Goal: Communication & Community: Connect with others

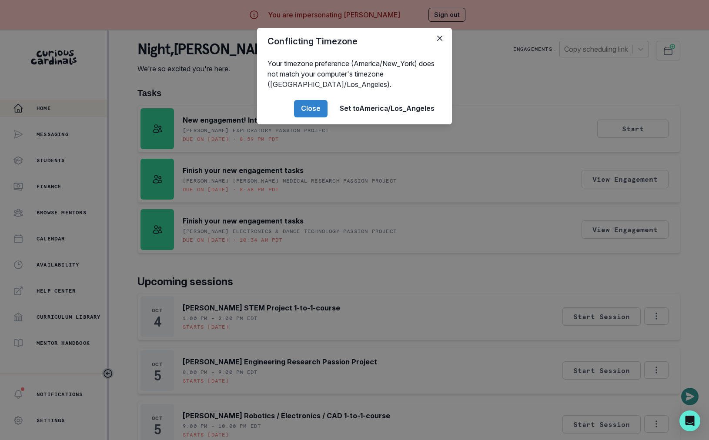
click at [216, 304] on div "Conflicting Timezone Your timezone preference (America/New_York) does not match…" at bounding box center [354, 220] width 709 height 440
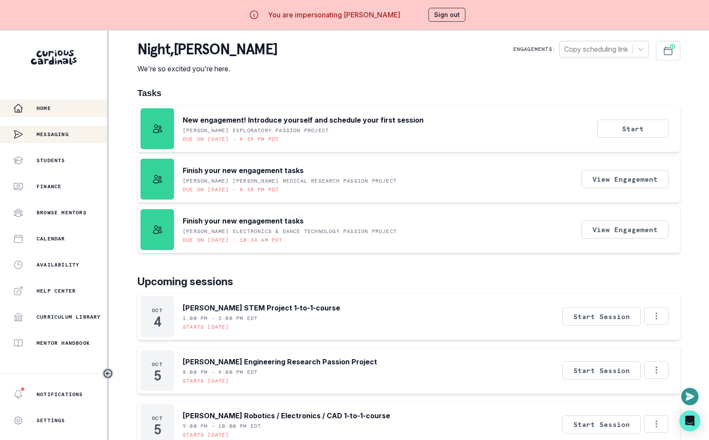
click at [56, 141] on div "Messaging" at bounding box center [41, 134] width 56 height 17
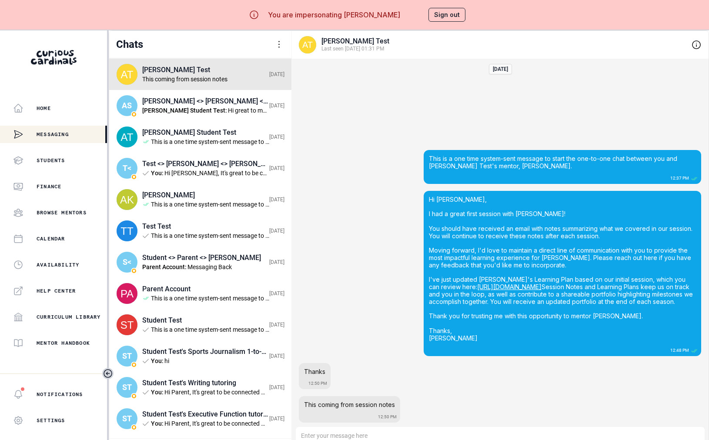
click at [278, 47] on div at bounding box center [279, 44] width 10 height 10
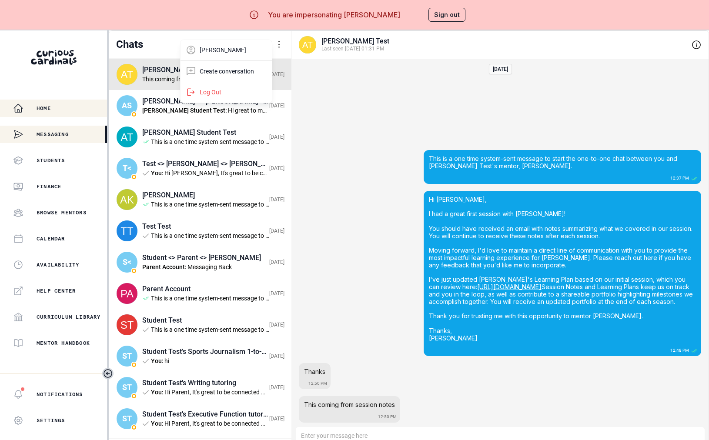
click at [54, 107] on div "Home" at bounding box center [60, 108] width 94 height 10
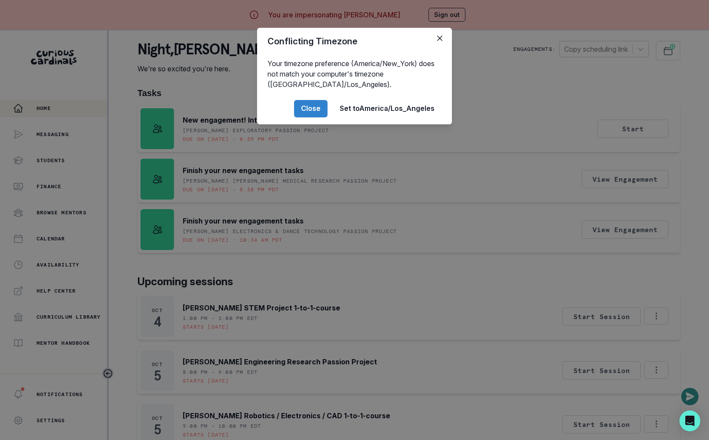
click at [45, 163] on div "Conflicting Timezone Your timezone preference (America/New_York) does not match…" at bounding box center [354, 220] width 709 height 440
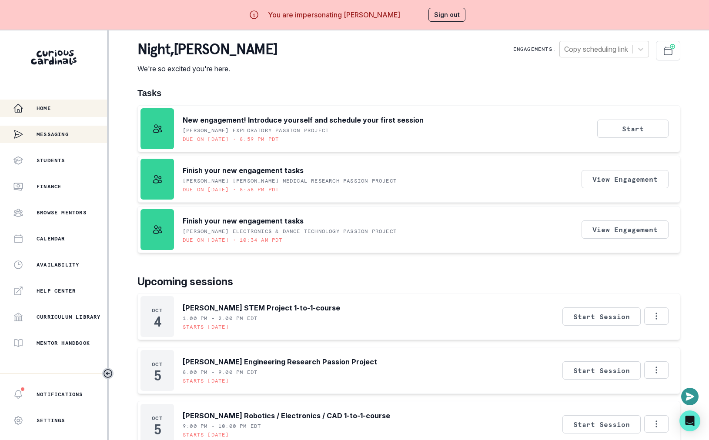
click at [45, 139] on div "Messaging" at bounding box center [41, 134] width 56 height 17
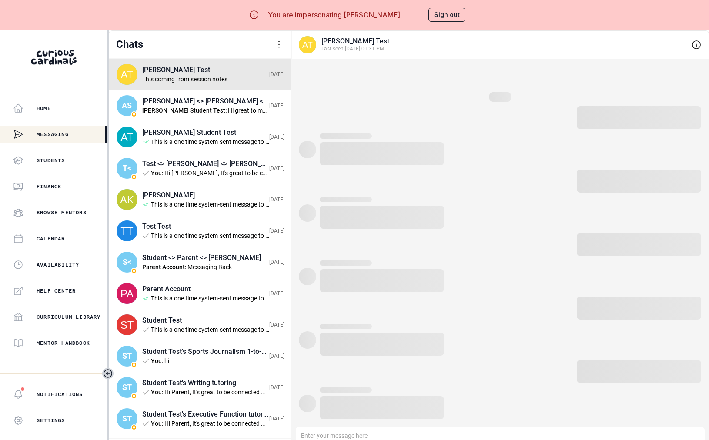
click at [283, 50] on div "Chats [PERSON_NAME] Create conversation Log Out" at bounding box center [200, 44] width 182 height 27
click at [279, 40] on div at bounding box center [279, 44] width 10 height 10
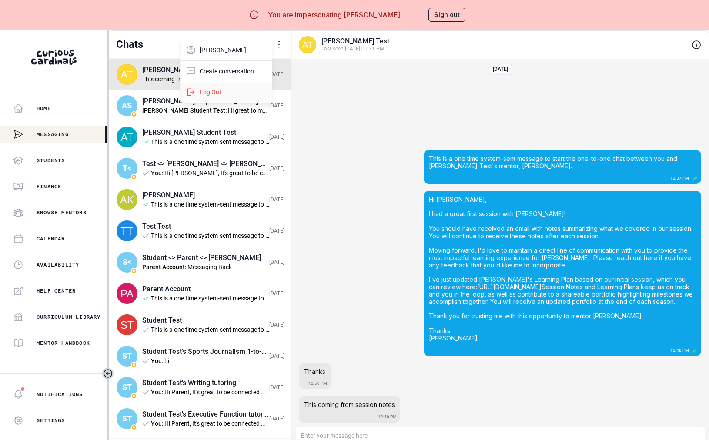
click at [236, 91] on div "Log Out" at bounding box center [225, 92] width 91 height 21
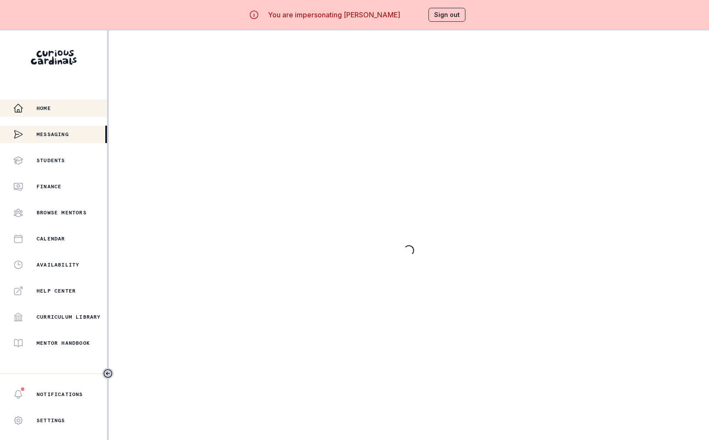
click at [45, 115] on button "Home" at bounding box center [53, 108] width 107 height 17
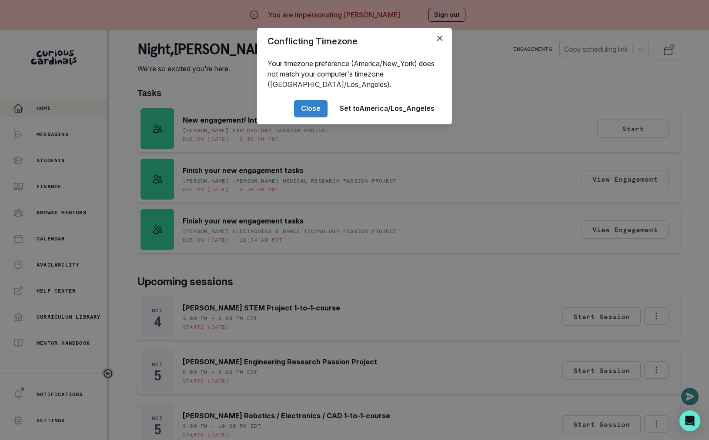
click at [58, 115] on div "Conflicting Timezone Your timezone preference (America/New_York) does not match…" at bounding box center [354, 220] width 709 height 440
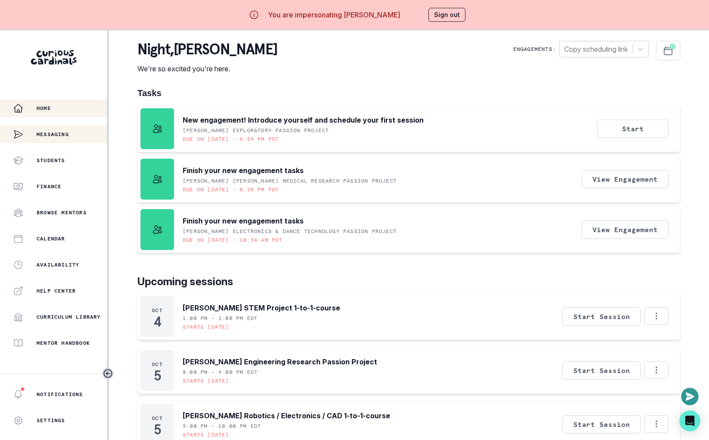
click at [58, 136] on p "Messaging" at bounding box center [53, 134] width 32 height 7
